Goal: Find specific page/section: Find specific page/section

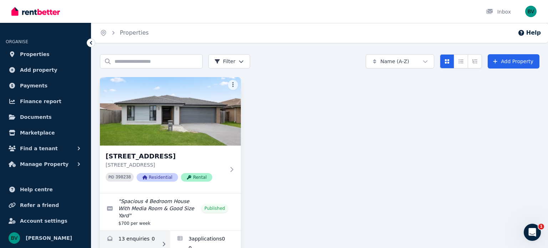
click at [126, 231] on link "Enquiries for 7 Wicker Rd, Park Ridge" at bounding box center [135, 244] width 70 height 26
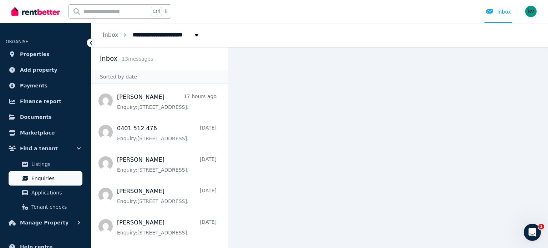
click at [47, 178] on span "Enquiries" at bounding box center [55, 178] width 48 height 9
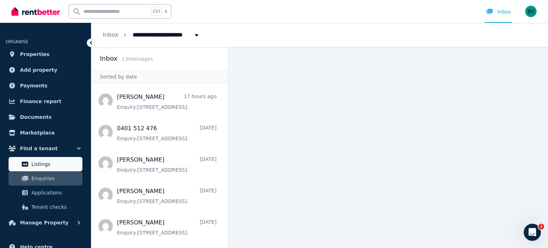
click at [37, 164] on span "Listings" at bounding box center [55, 164] width 48 height 9
